Goal: Task Accomplishment & Management: Manage account settings

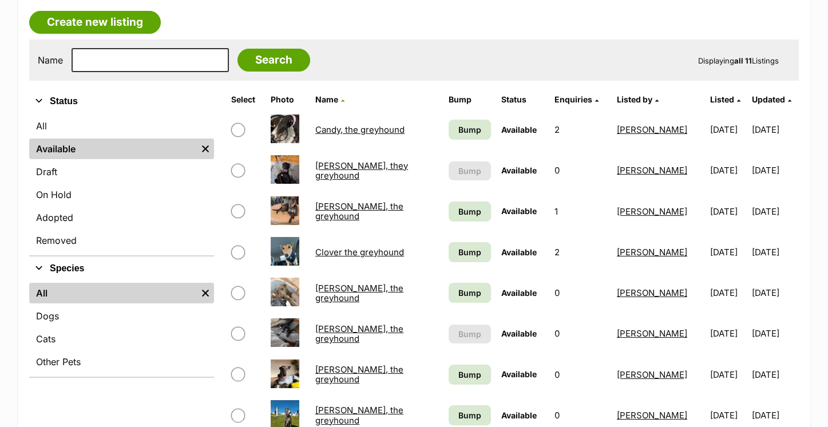
scroll to position [197, 0]
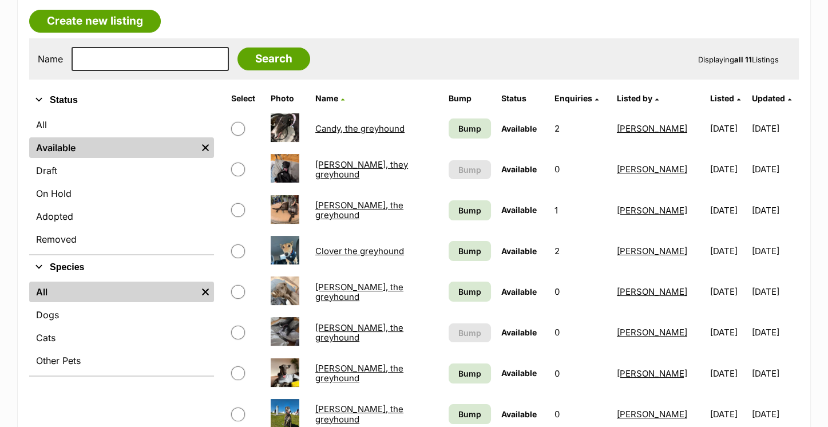
click at [236, 328] on input "checkbox" at bounding box center [238, 333] width 14 height 14
checkbox input "true"
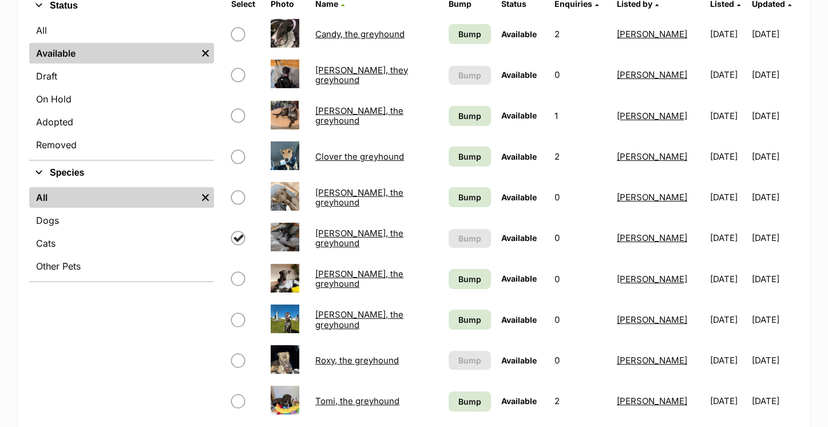
scroll to position [235, 0]
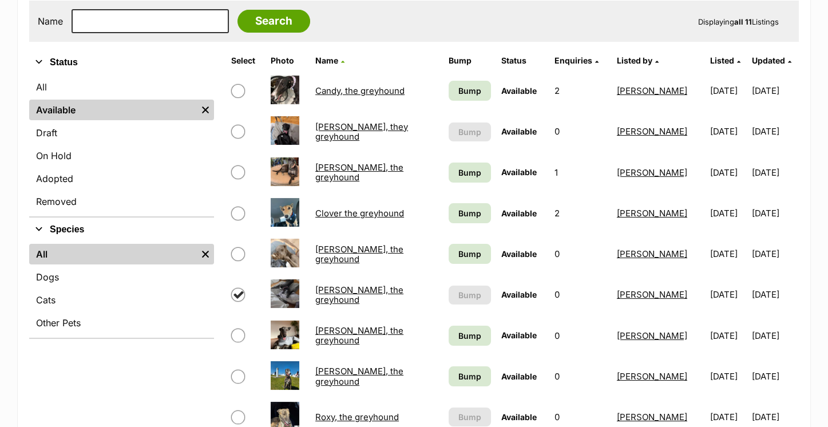
click at [239, 128] on input "checkbox" at bounding box center [238, 132] width 14 height 14
checkbox input "true"
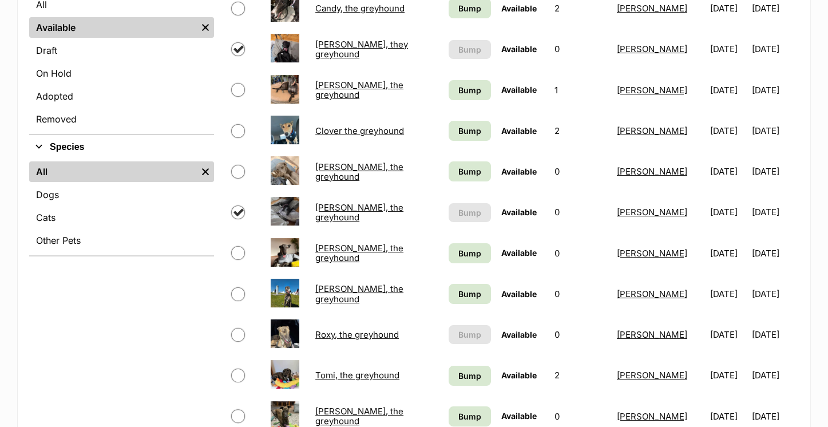
scroll to position [505, 0]
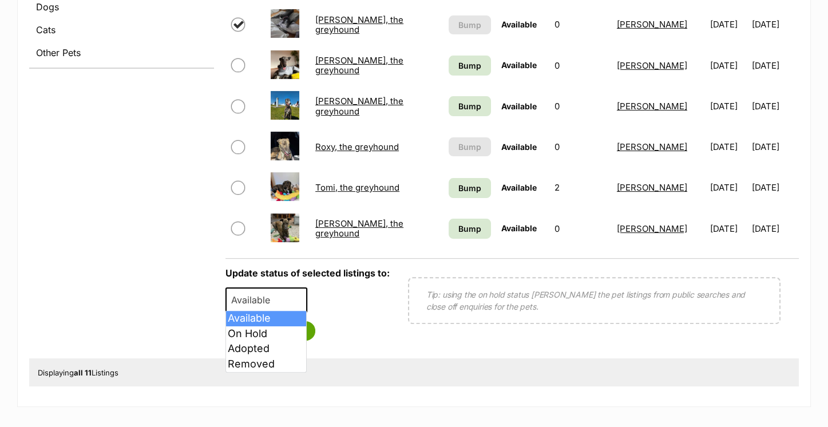
click at [274, 299] on span "Available" at bounding box center [254, 300] width 55 height 16
select select "on_hold"
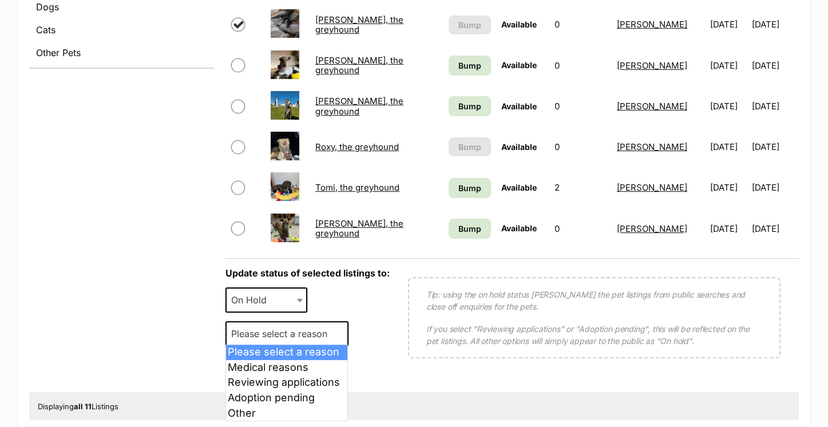
click at [256, 340] on span "Please select a reason" at bounding box center [286, 333] width 123 height 25
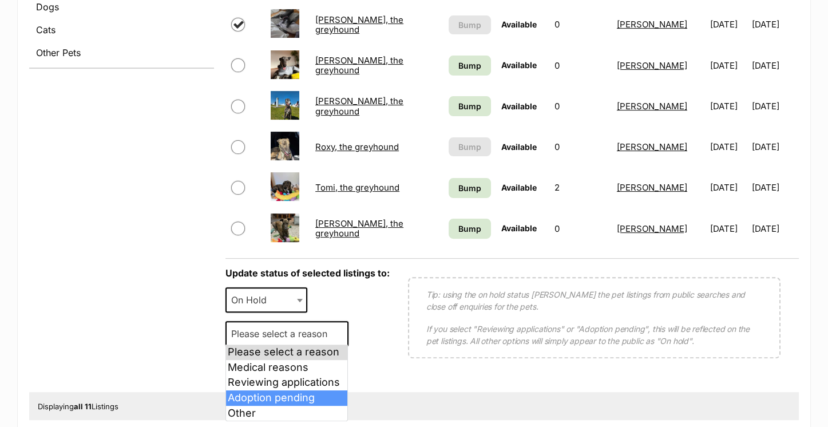
select select "adoption_pending"
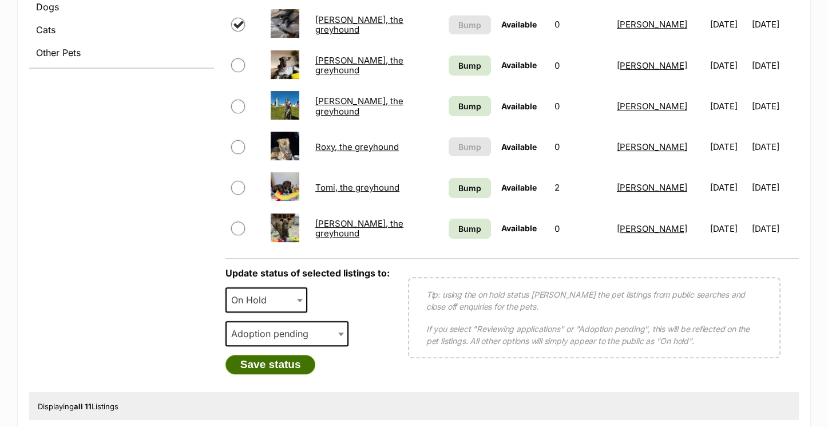
click at [259, 365] on button "Save status" at bounding box center [270, 364] width 90 height 19
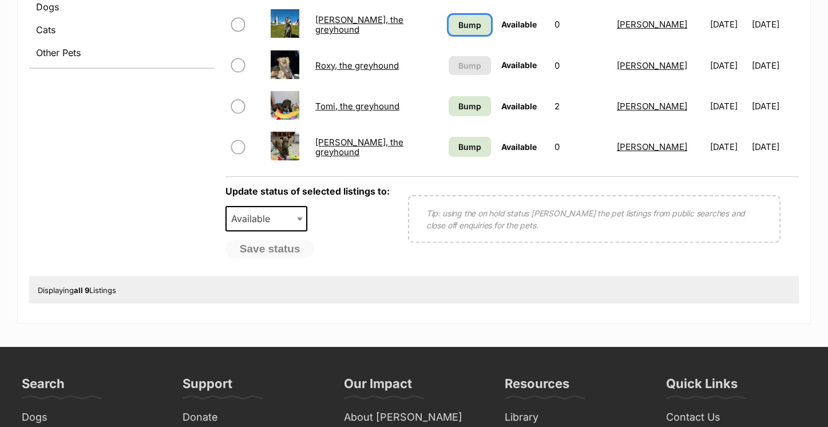
click at [464, 25] on span "Bump" at bounding box center [469, 25] width 23 height 12
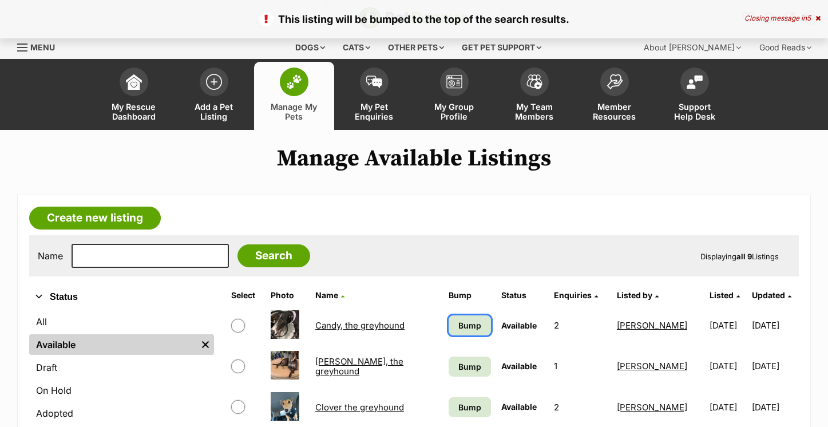
scroll to position [204, 0]
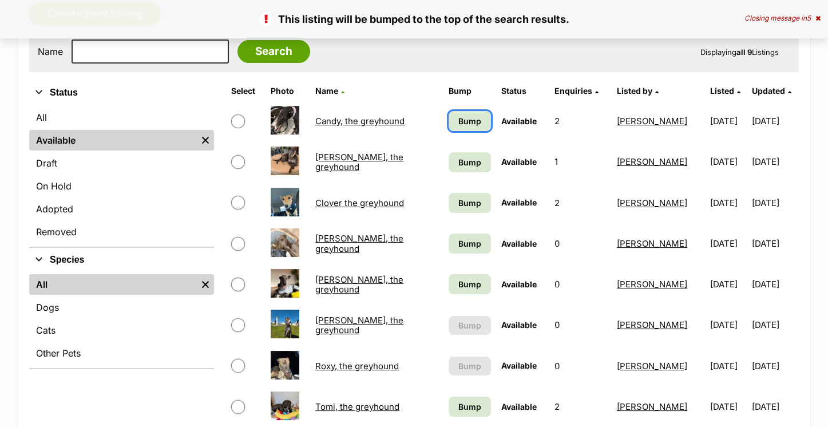
click at [458, 122] on span "Bump" at bounding box center [469, 121] width 23 height 12
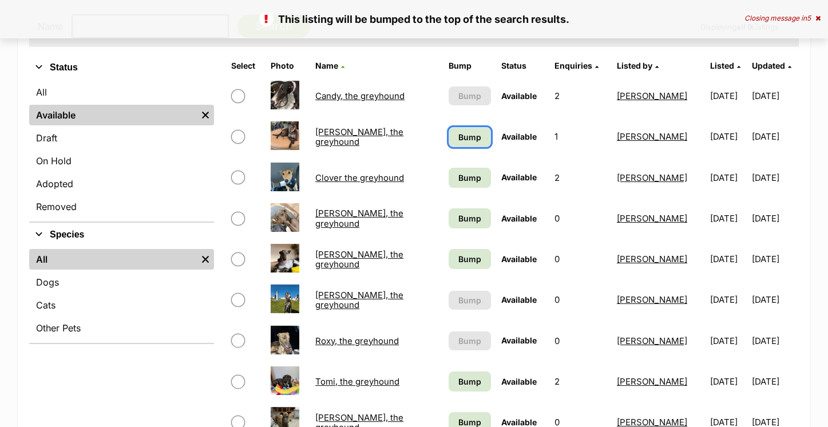
click at [458, 136] on span "Bump" at bounding box center [469, 137] width 23 height 12
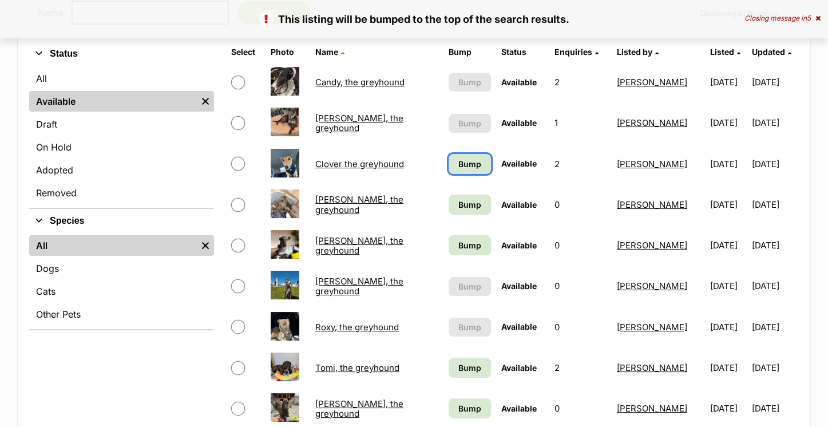
click at [458, 167] on span "Bump" at bounding box center [469, 164] width 23 height 12
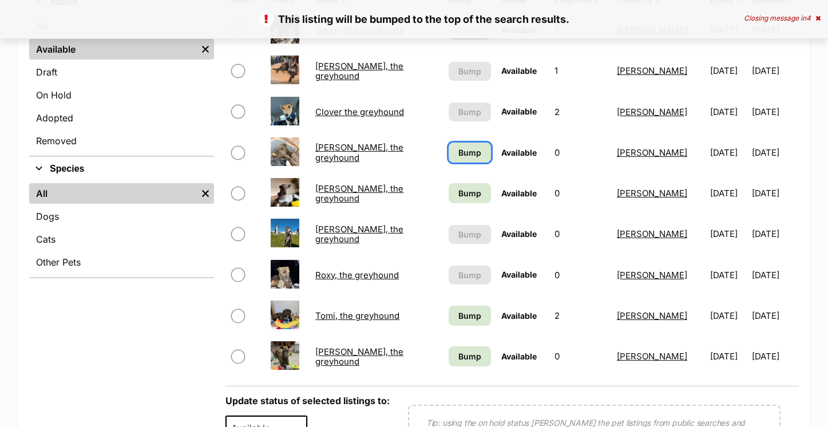
click at [453, 160] on link "Bump" at bounding box center [470, 153] width 42 height 20
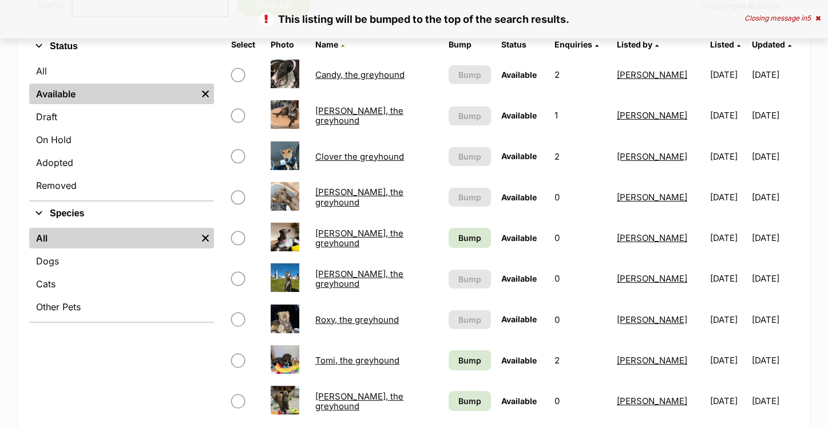
scroll to position [251, 0]
click at [458, 242] on span "Bump" at bounding box center [469, 238] width 23 height 12
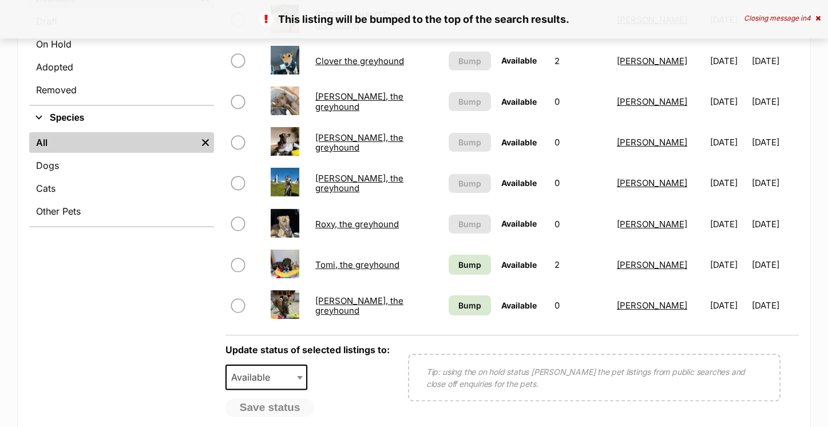
scroll to position [369, 0]
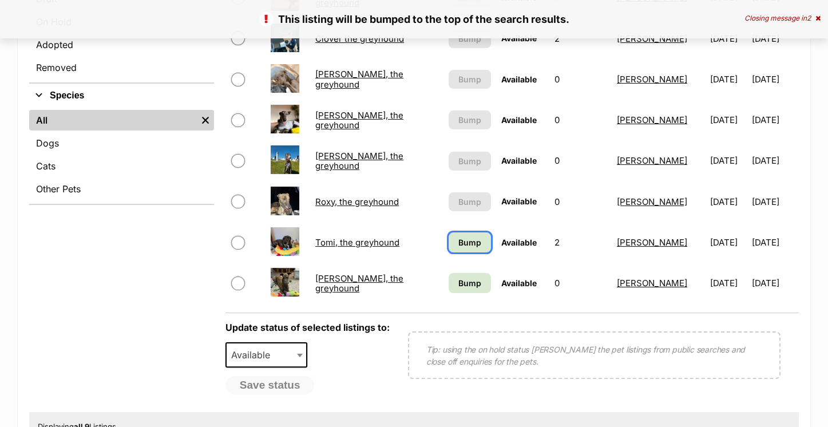
click at [458, 238] on span "Bump" at bounding box center [469, 242] width 23 height 12
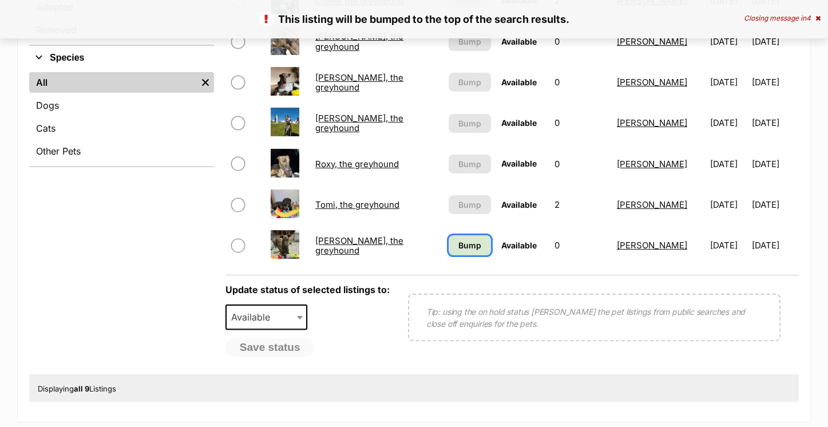
click at [459, 239] on span "Bump" at bounding box center [469, 245] width 23 height 12
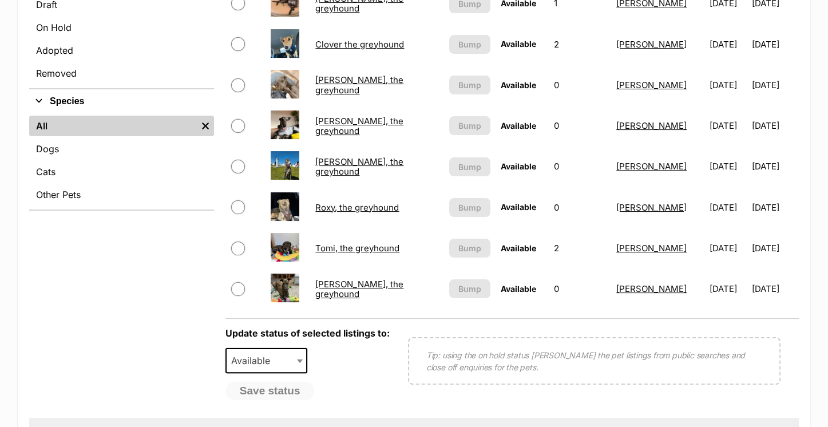
scroll to position [364, 0]
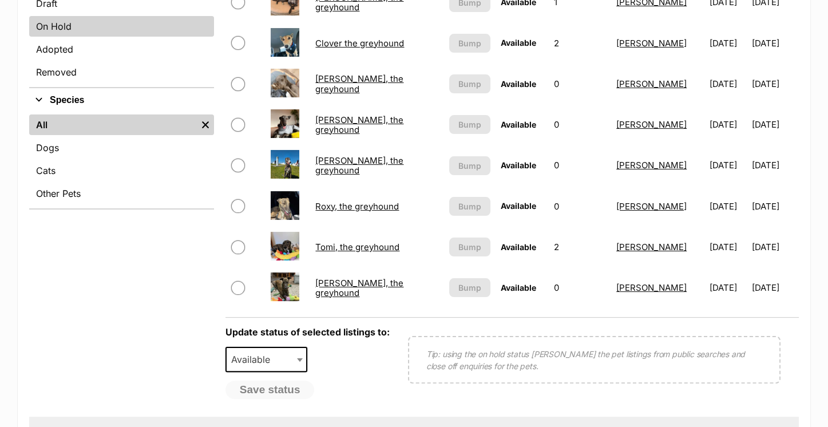
click at [188, 21] on link "On Hold" at bounding box center [121, 26] width 185 height 21
